Goal: Task Accomplishment & Management: Manage account settings

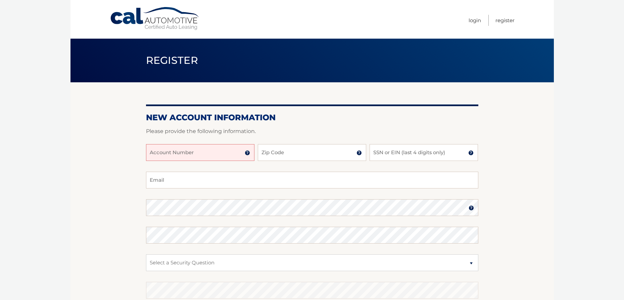
click at [181, 153] on input "Account Number" at bounding box center [200, 152] width 108 height 17
type input "44455996253"
click at [279, 152] on input "Zip Code" at bounding box center [312, 152] width 108 height 17
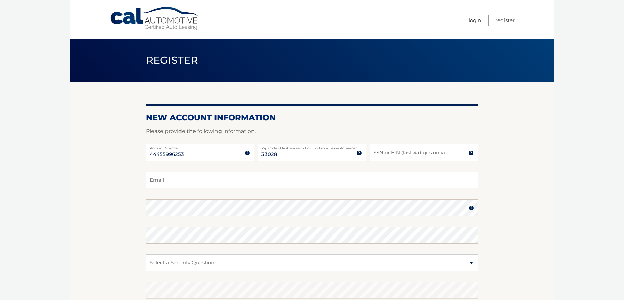
type input "33028"
click at [385, 154] on input "SSN or EIN (last 4 digits only)" at bounding box center [423, 152] width 108 height 17
type input "6408"
type input "JENNY@EMERGENCYICE911.COM"
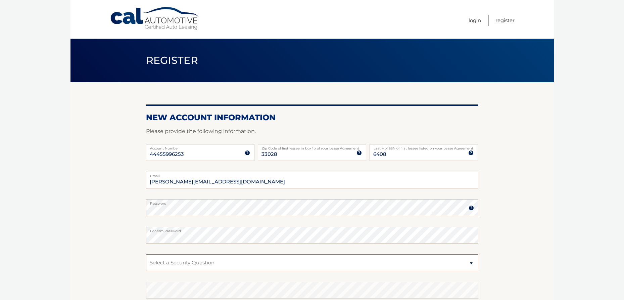
scroll to position [96, 0]
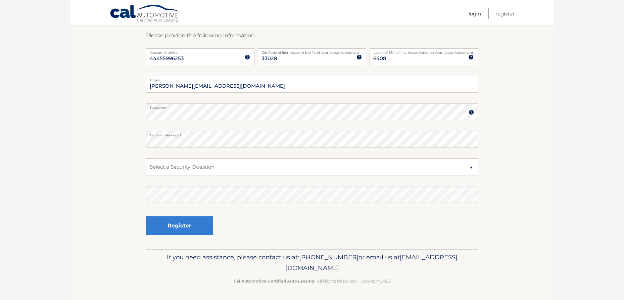
click at [206, 167] on select "Select a Security Question What was the name of your elementary school? What is…" at bounding box center [312, 166] width 332 height 17
select select "4"
click at [146, 158] on select "Select a Security Question What was the name of your elementary school? What is…" at bounding box center [312, 166] width 332 height 17
click at [184, 230] on button "Register" at bounding box center [179, 225] width 67 height 18
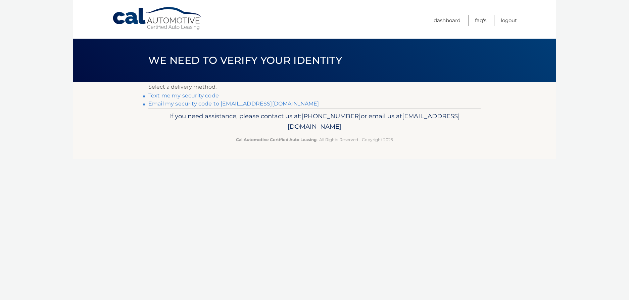
click at [207, 96] on link "Text me my security code" at bounding box center [183, 95] width 70 height 6
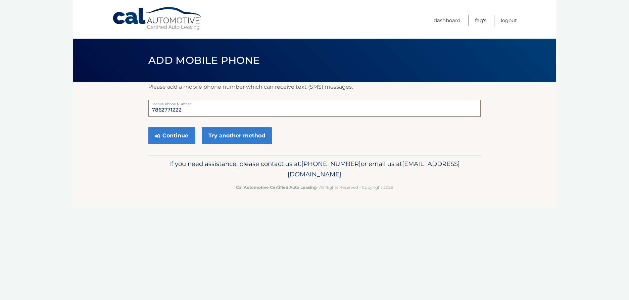
drag, startPoint x: 184, startPoint y: 109, endPoint x: 140, endPoint y: 107, distance: 43.7
click at [140, 107] on section "Please add a mobile phone number which can receive text (SMS) messages. 7862771…" at bounding box center [314, 118] width 483 height 73
type input "7862736152"
click at [178, 137] on button "Continue" at bounding box center [171, 135] width 47 height 17
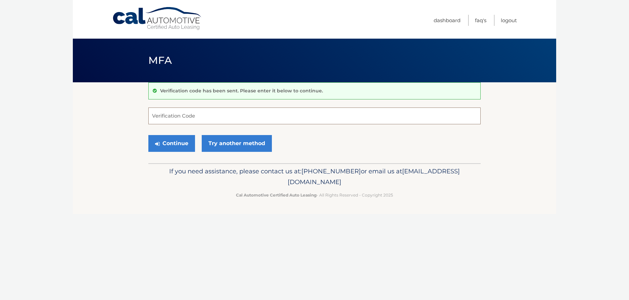
click at [172, 116] on input "Verification Code" at bounding box center [314, 115] width 332 height 17
type input "255225"
click at [184, 146] on button "Continue" at bounding box center [171, 143] width 47 height 17
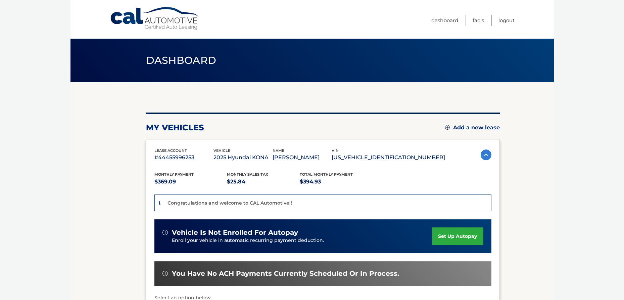
click at [464, 235] on link "set up autopay" at bounding box center [457, 236] width 51 height 18
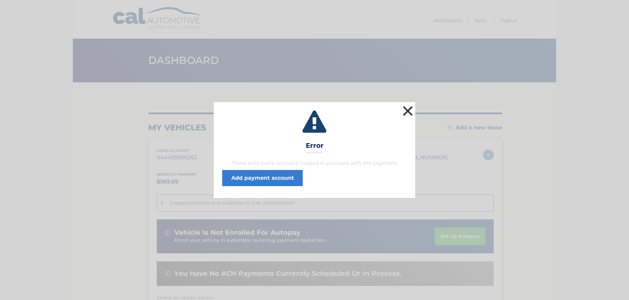
click at [405, 111] on button "×" at bounding box center [407, 110] width 13 height 13
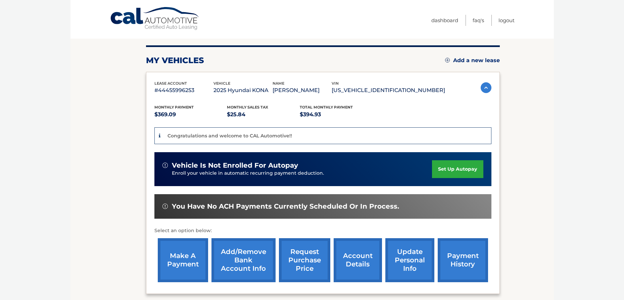
scroll to position [132, 0]
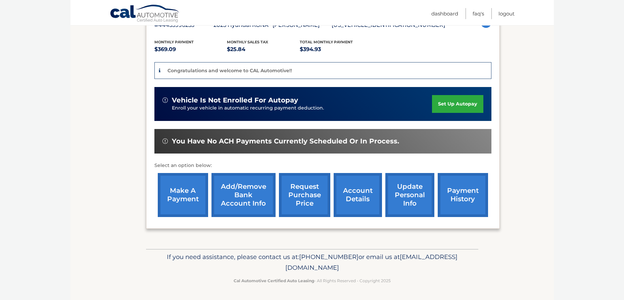
click at [249, 193] on link "Add/Remove bank account info" at bounding box center [243, 195] width 64 height 44
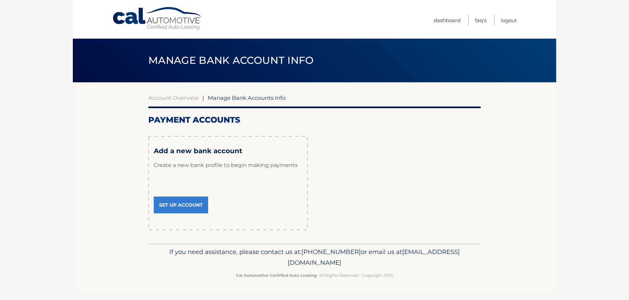
click at [171, 203] on link "Set Up Account" at bounding box center [181, 204] width 54 height 17
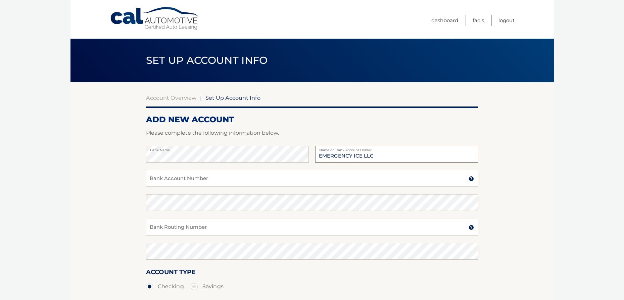
type input "EMERGENCY ICE LLC"
click at [176, 178] on input "Bank Account Number" at bounding box center [312, 178] width 332 height 17
type input "787266276"
click at [165, 226] on input "Bank Routing Number" at bounding box center [312, 226] width 332 height 17
type input "267084131"
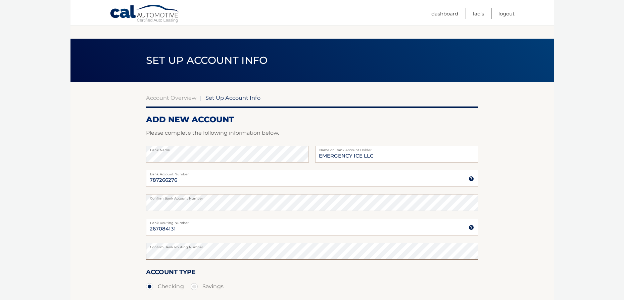
scroll to position [90, 0]
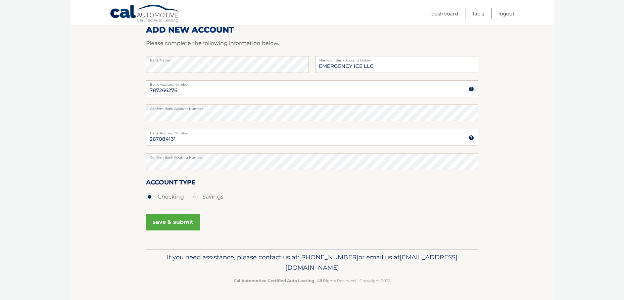
click at [179, 223] on button "save & submit" at bounding box center [173, 221] width 54 height 17
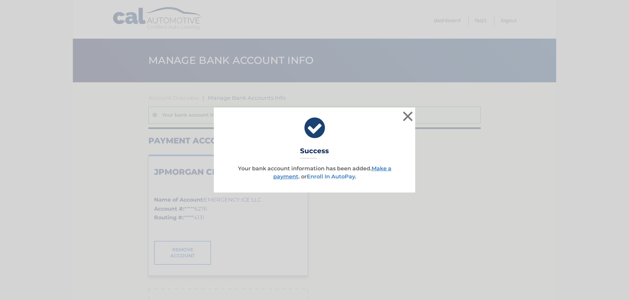
click at [334, 176] on link "Enroll In AutoPay" at bounding box center [331, 176] width 48 height 6
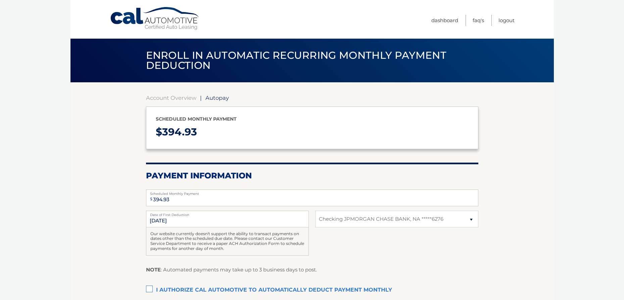
select select "YmY2MDA4ZTAtODk3Yi00OTNmLTkzNDAtOGU0OTJmZWQyOGU2"
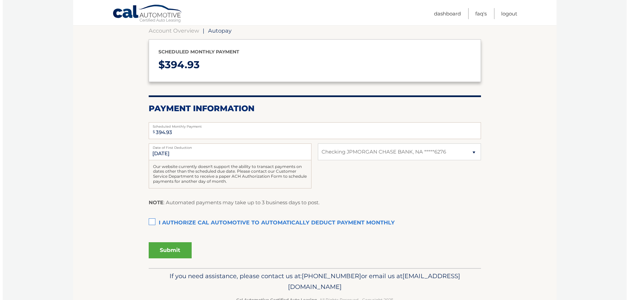
scroll to position [86, 0]
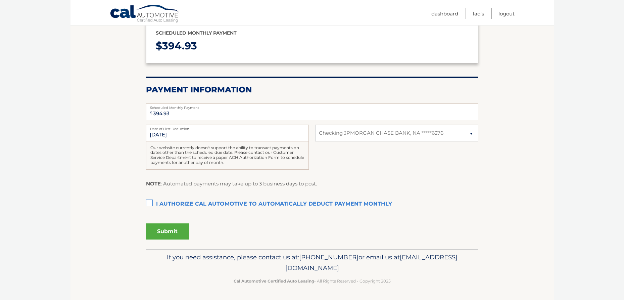
click at [150, 203] on label "I authorize cal automotive to automatically deduct payment monthly This checkbo…" at bounding box center [312, 203] width 332 height 13
click at [0, 0] on input "I authorize cal automotive to automatically deduct payment monthly This checkbo…" at bounding box center [0, 0] width 0 height 0
click at [173, 230] on button "Submit" at bounding box center [167, 231] width 43 height 16
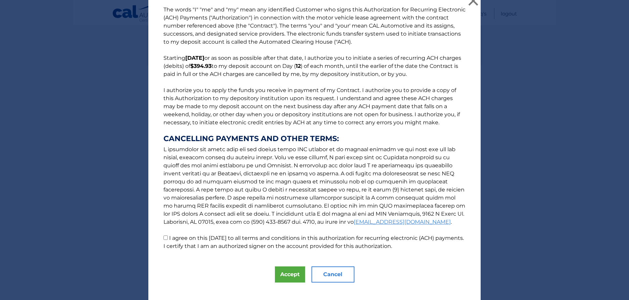
scroll to position [17, 0]
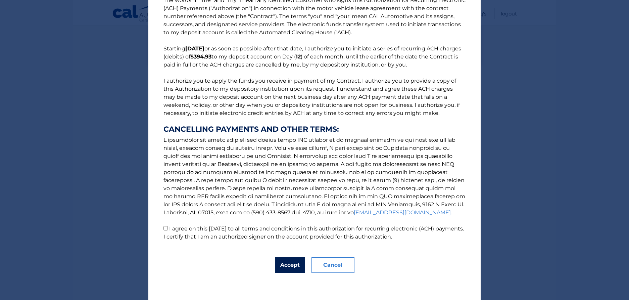
click at [288, 264] on button "Accept" at bounding box center [290, 265] width 30 height 16
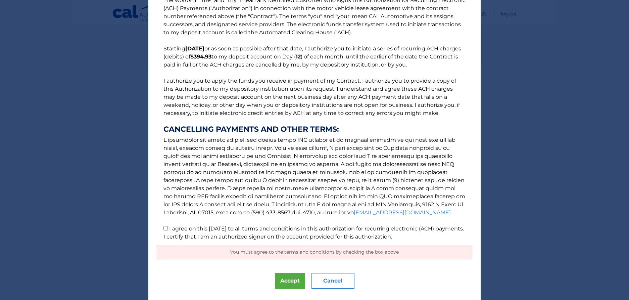
click at [163, 227] on input "I agree on this [DATE] to all terms and conditions in this authorization for re…" at bounding box center [165, 228] width 4 height 4
checkbox input "true"
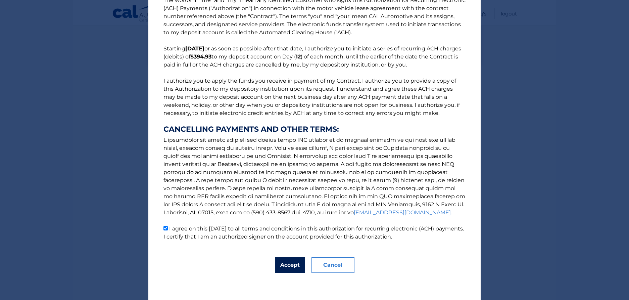
click at [287, 265] on button "Accept" at bounding box center [290, 265] width 30 height 16
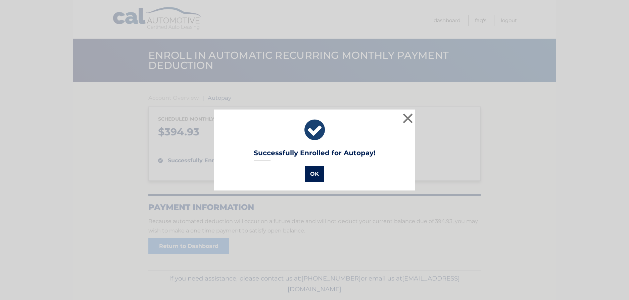
click at [312, 166] on button "OK" at bounding box center [314, 174] width 19 height 16
